Goal: Use online tool/utility

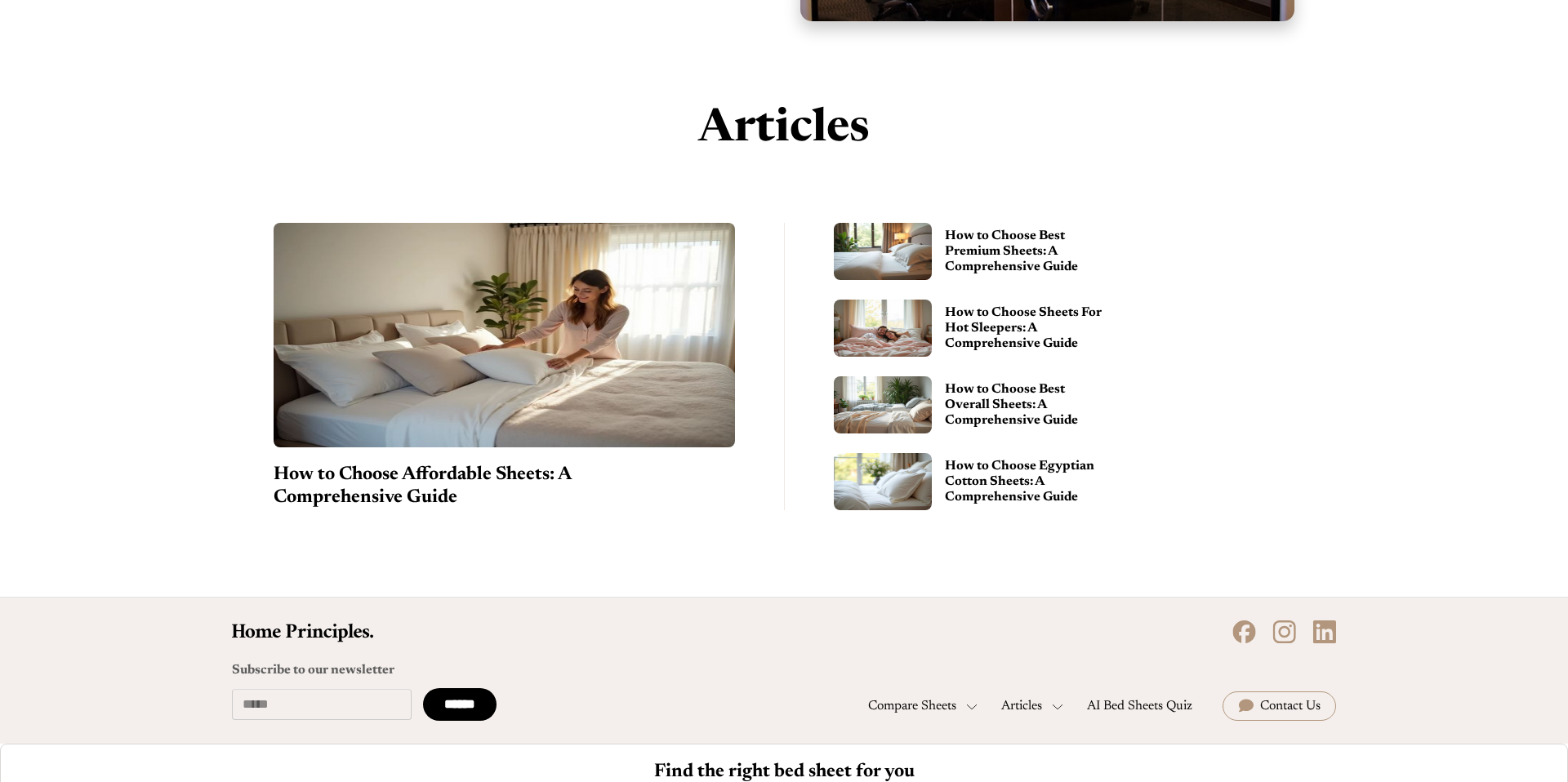
scroll to position [1839, 0]
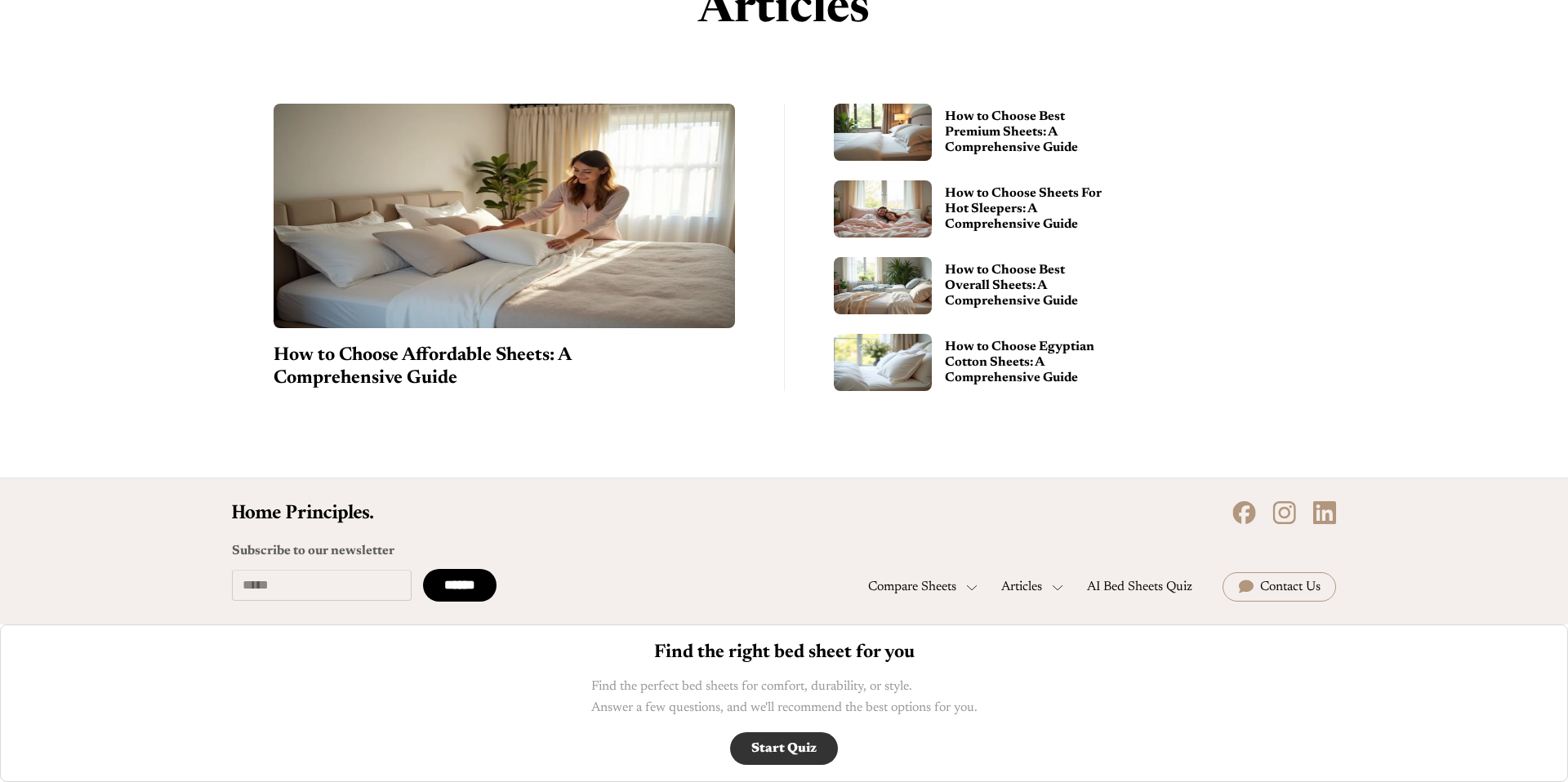
click at [775, 742] on link "Start Quiz" at bounding box center [784, 749] width 108 height 33
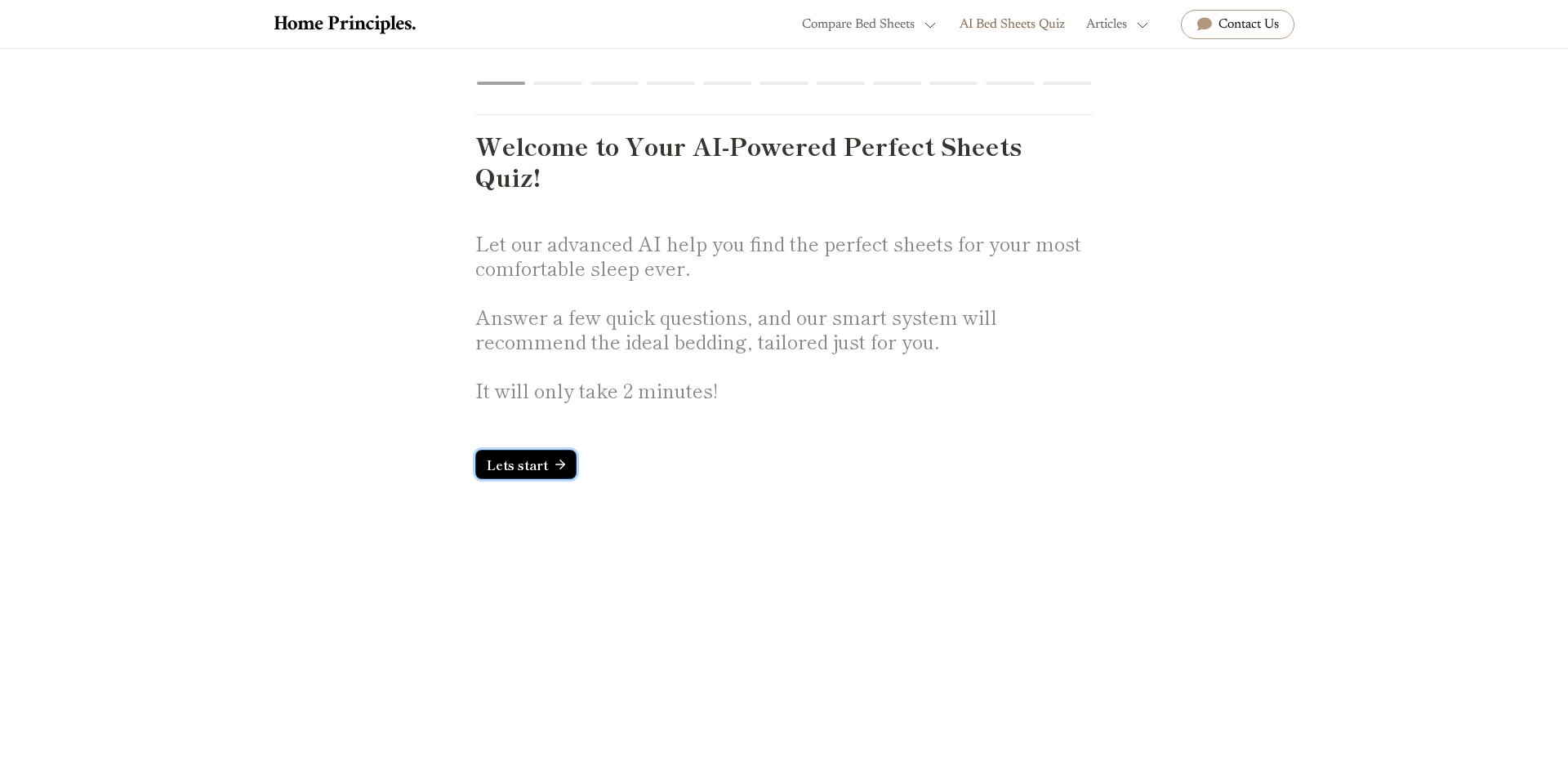
click at [519, 466] on span "Lets start" at bounding box center [517, 465] width 61 height 12
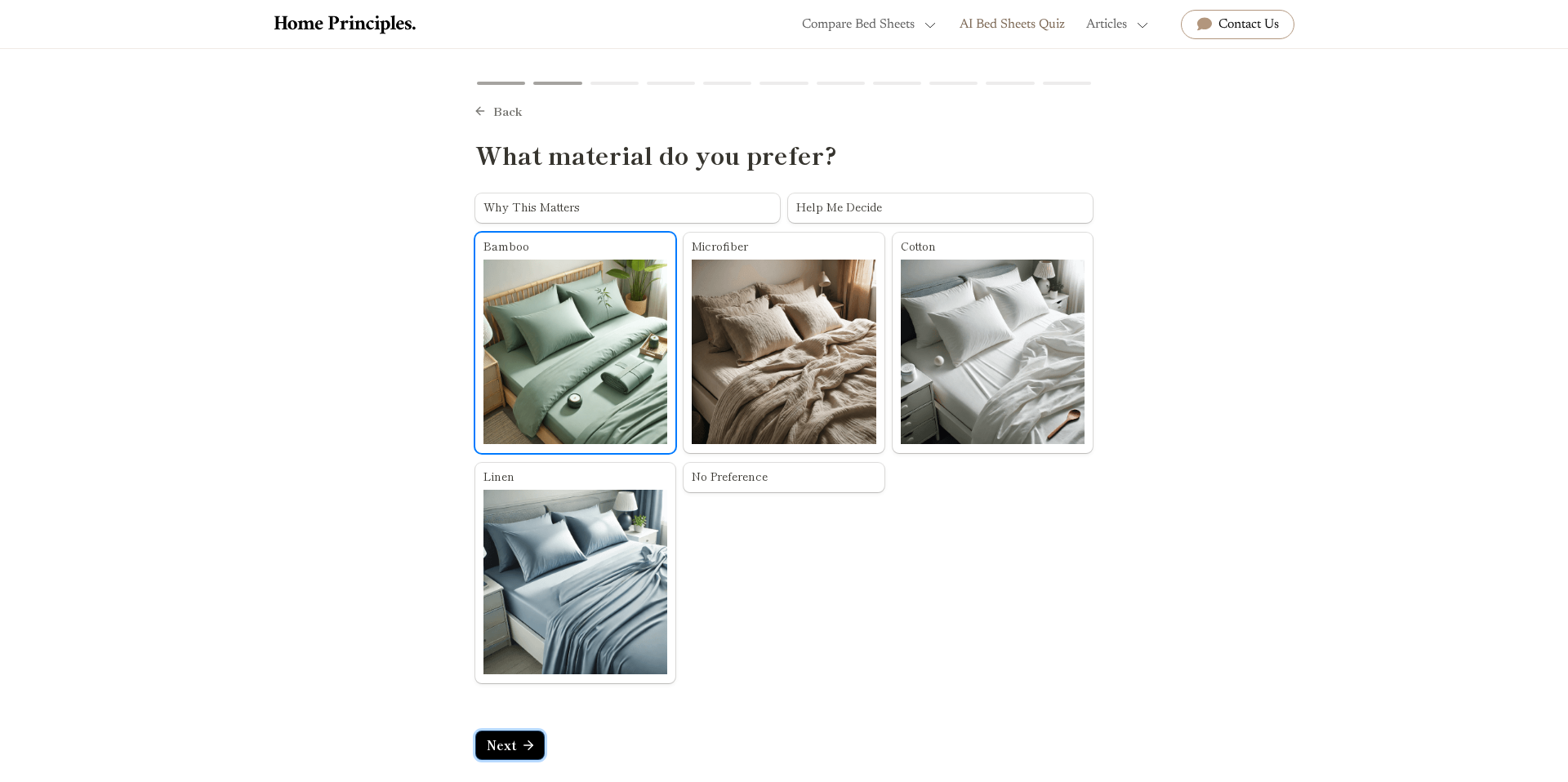
click at [517, 753] on button "Next" at bounding box center [510, 746] width 69 height 30
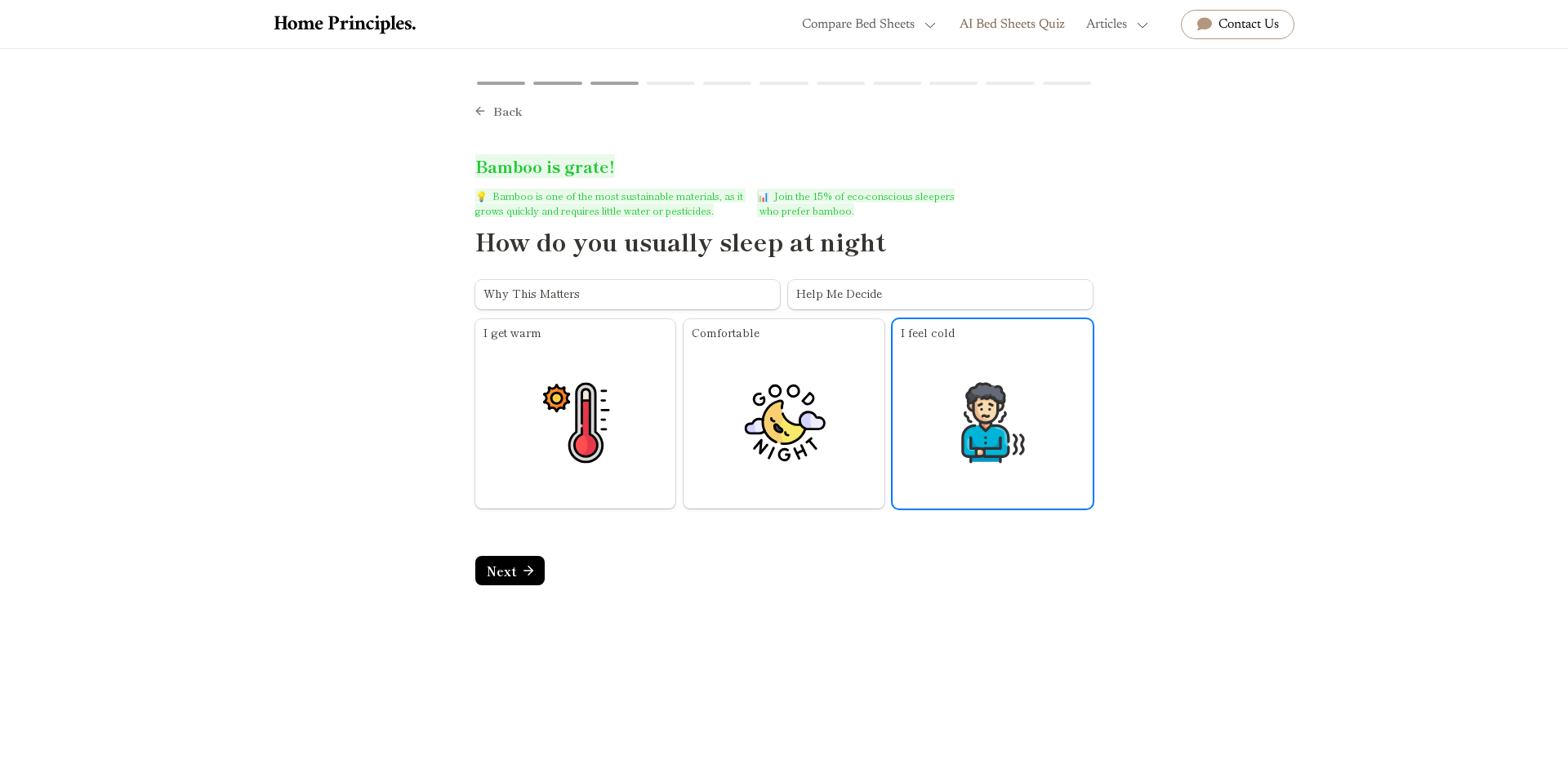
click at [334, 29] on img "home" at bounding box center [347, 25] width 147 height 20
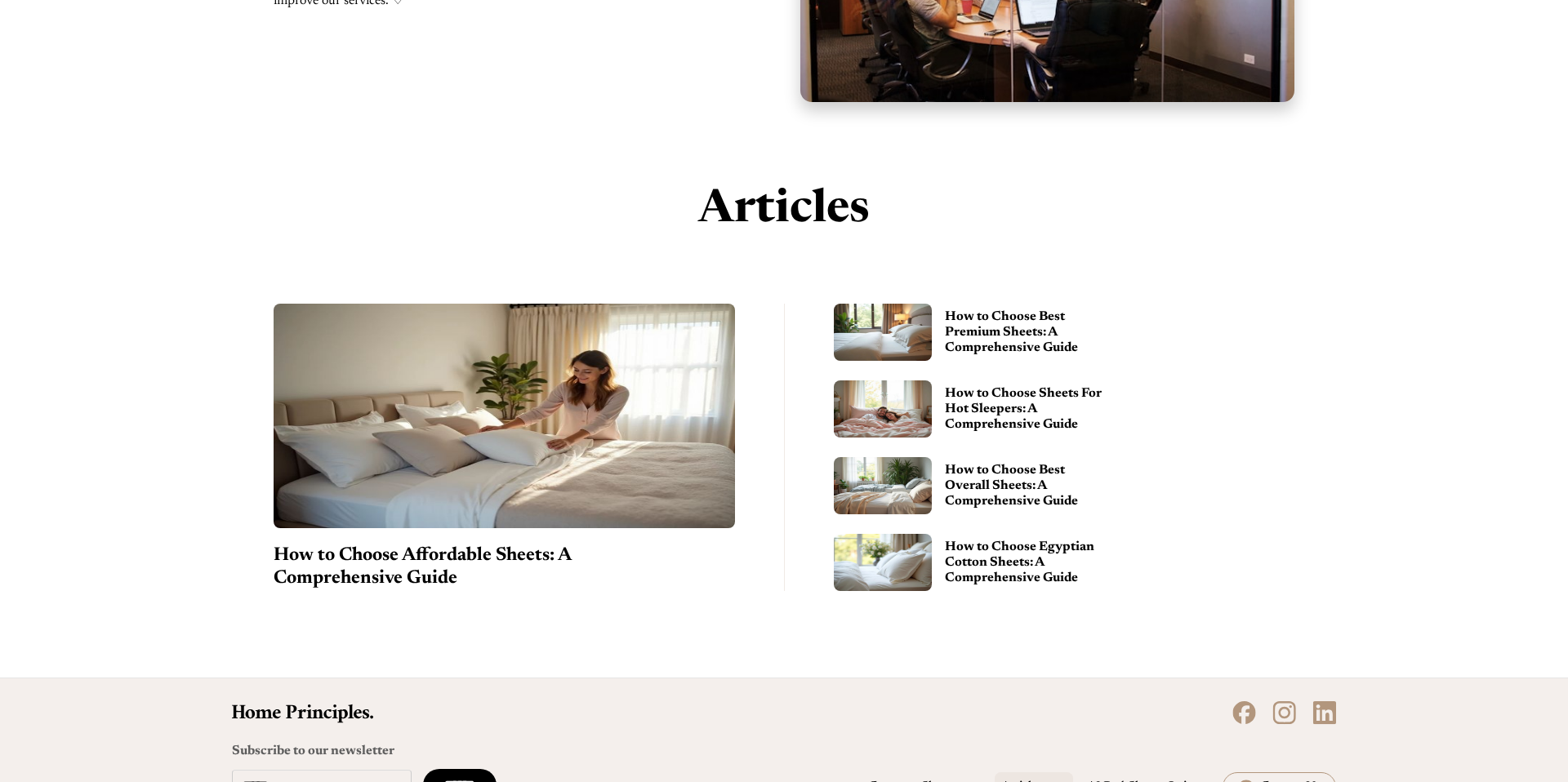
scroll to position [1839, 0]
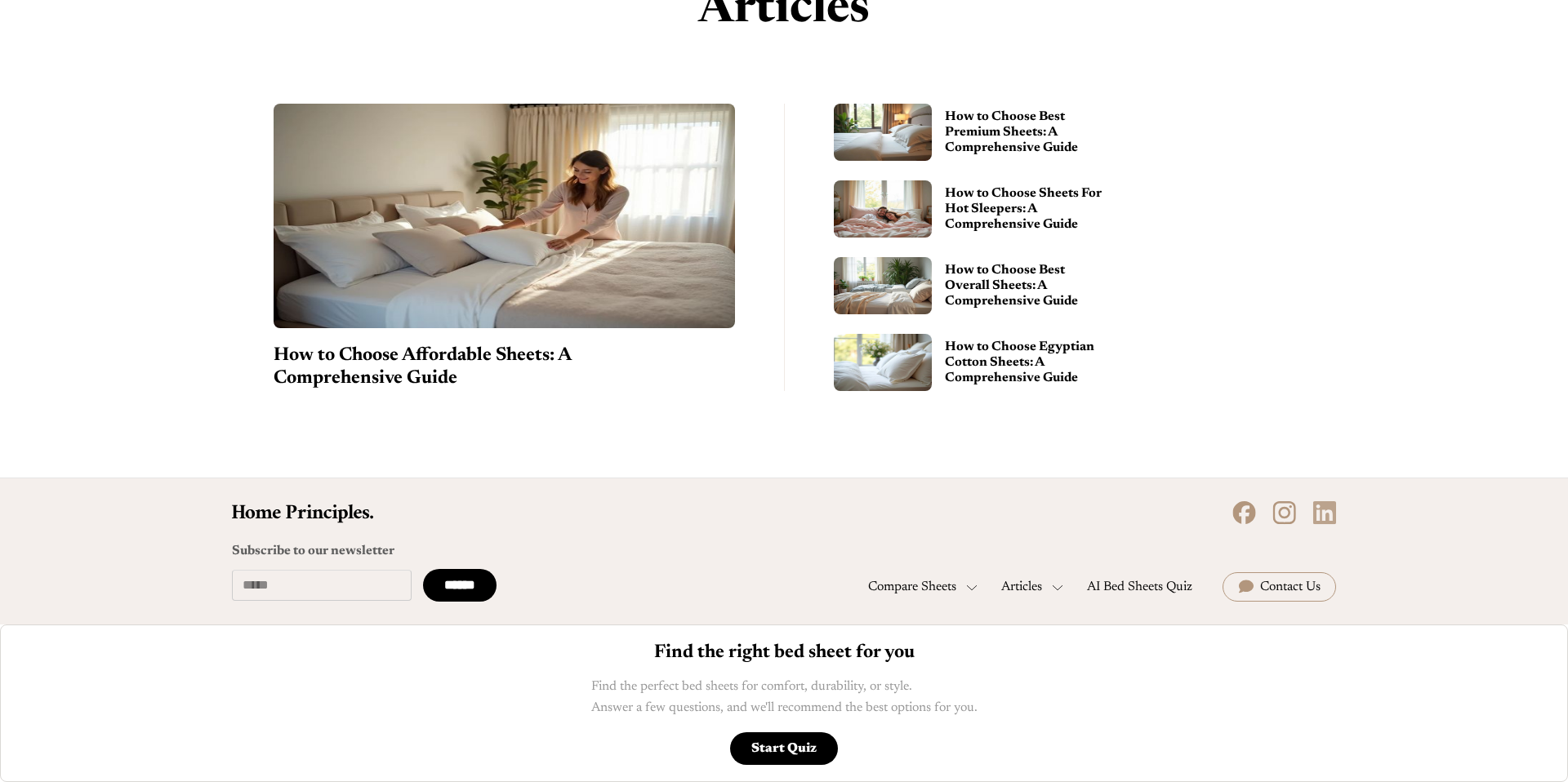
click at [1327, 512] on icon at bounding box center [1324, 513] width 24 height 24
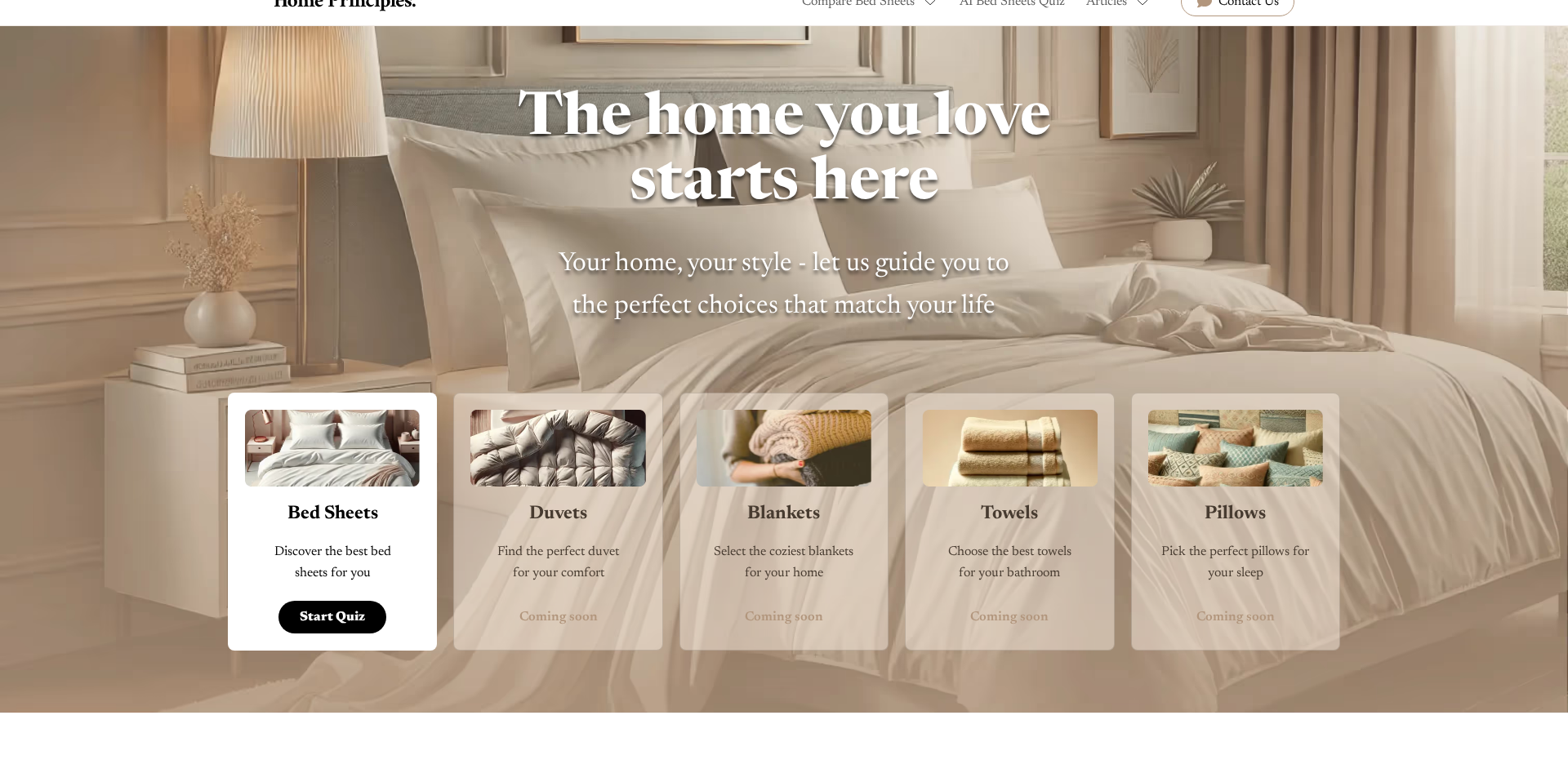
scroll to position [0, 0]
